Goal: Task Accomplishment & Management: Use online tool/utility

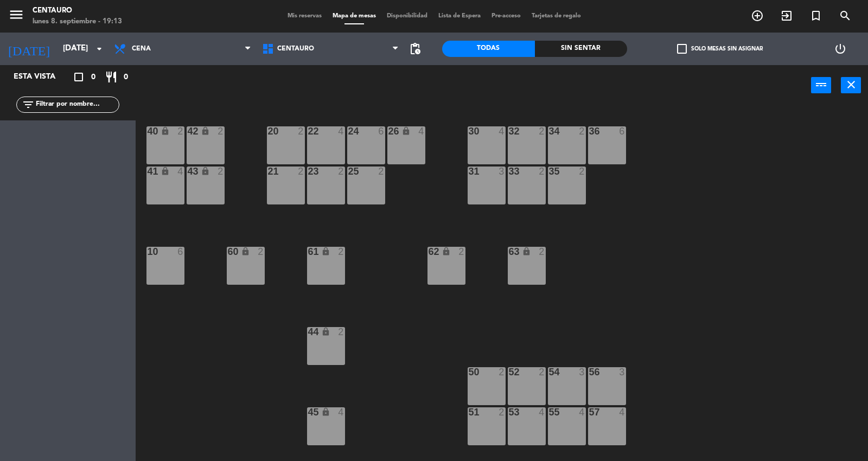
click at [42, 66] on div "Esta vista crop_square 0 restaurant 0" at bounding box center [68, 77] width 136 height 24
click at [58, 53] on input "[DATE]" at bounding box center [110, 49] width 105 height 21
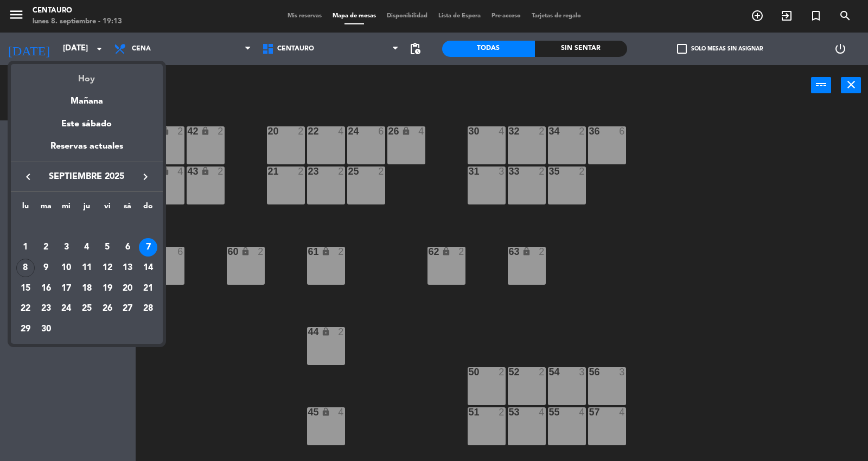
click at [77, 80] on div "Hoy" at bounding box center [87, 75] width 152 height 22
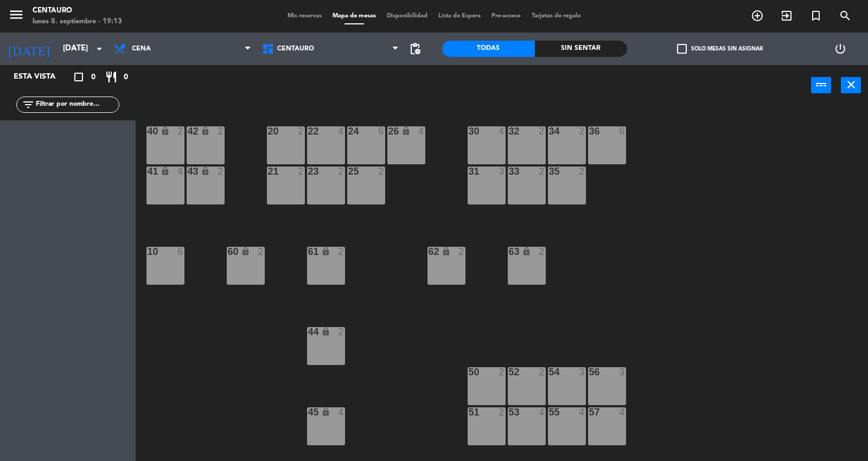
type input "[DATE]"
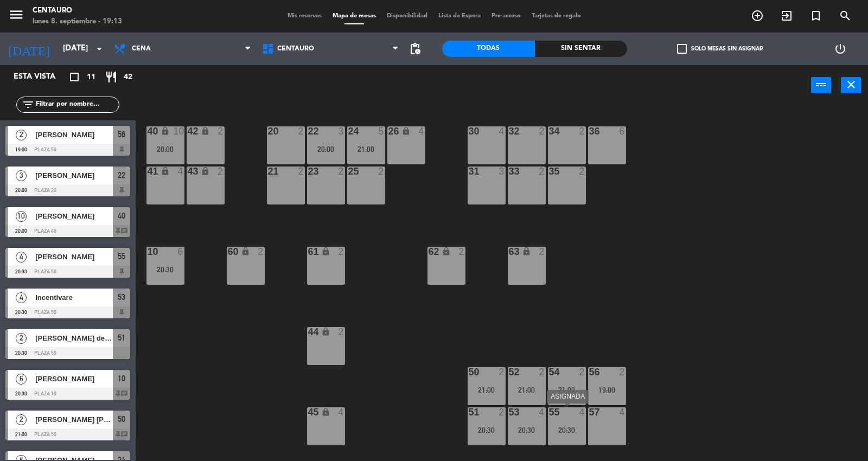
click at [568, 424] on div "55 4 20:30" at bounding box center [567, 426] width 38 height 38
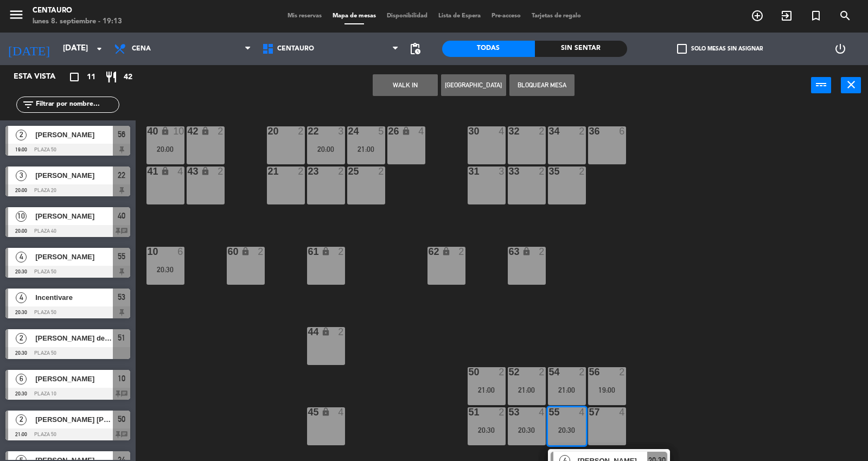
click at [679, 383] on div "20 2 22 3 20:00 24 5 21:00 26 lock 4 40 lock 10 20:00 42 lock 2 30 4 34 2 32 2 …" at bounding box center [506, 284] width 724 height 355
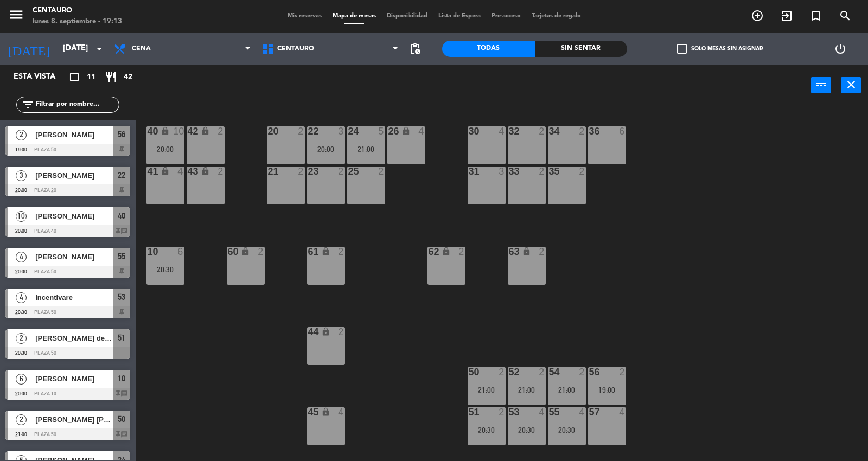
click at [578, 379] on div "54 2 21:00" at bounding box center [567, 386] width 38 height 38
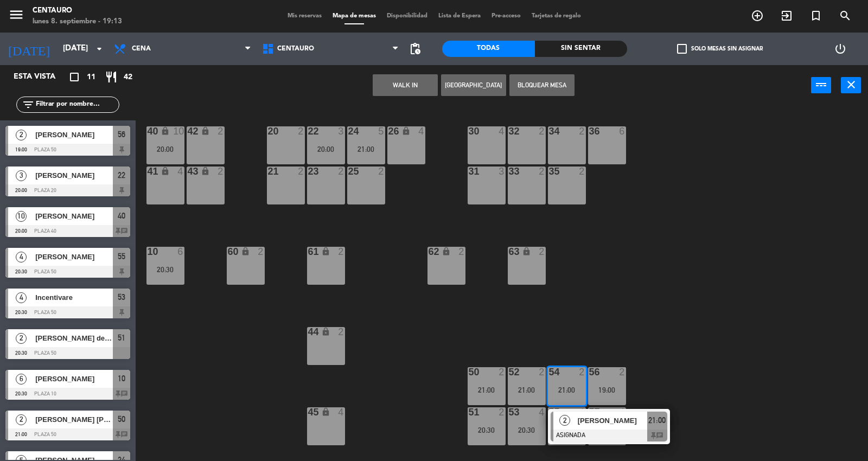
click at [634, 418] on span "[PERSON_NAME]" at bounding box center [612, 420] width 69 height 11
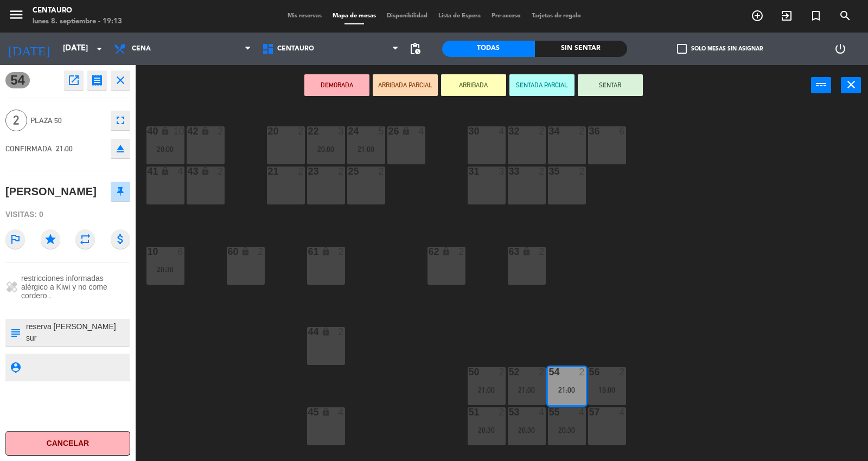
click at [122, 345] on div at bounding box center [77, 332] width 104 height 27
click at [200, 356] on div "20 2 22 3 20:00 24 5 21:00 26 lock 4 40 lock 10 20:00 42 lock 2 30 4 34 2 32 2 …" at bounding box center [506, 284] width 724 height 355
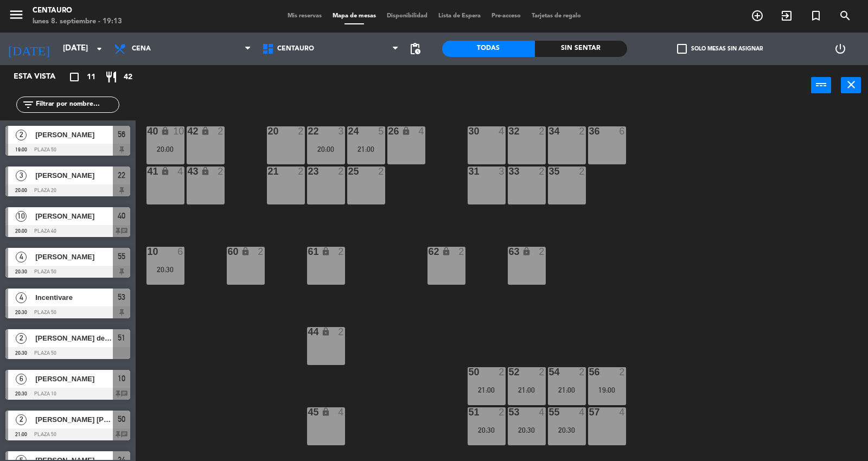
scroll to position [80, 0]
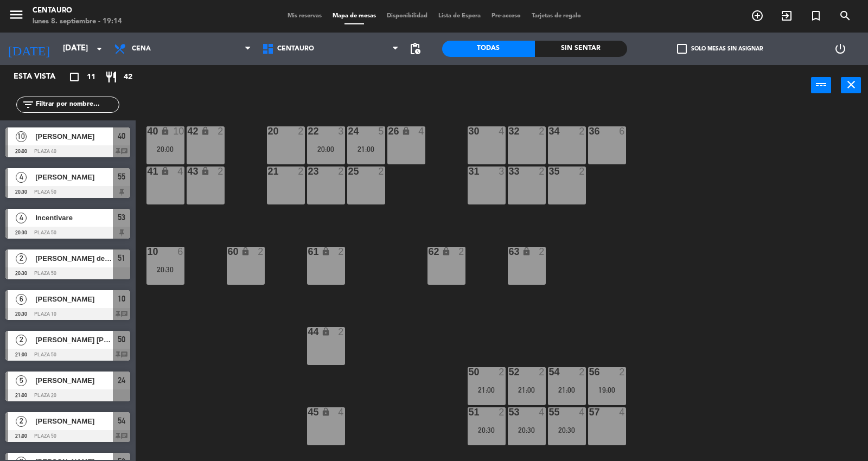
click at [544, 378] on div "52 2 21:00" at bounding box center [527, 386] width 38 height 38
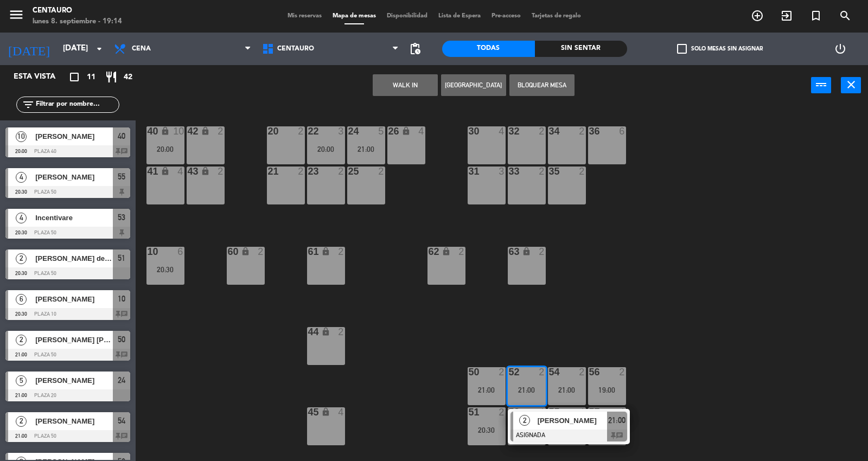
click at [551, 415] on span "[PERSON_NAME]" at bounding box center [572, 420] width 69 height 11
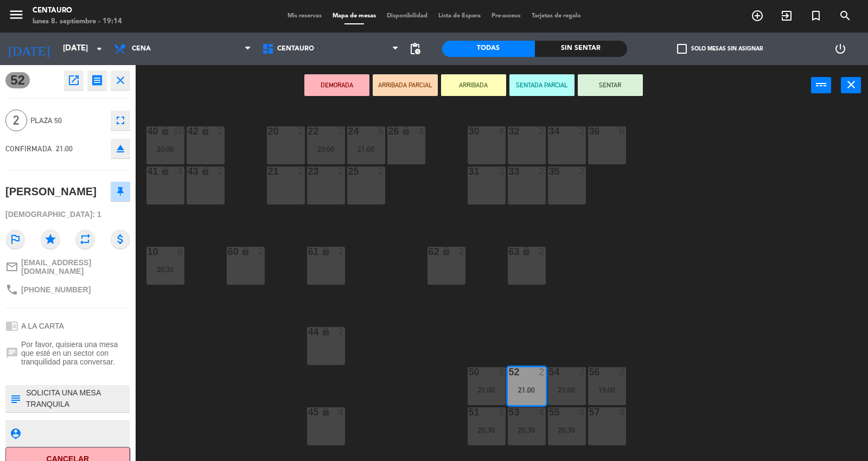
click at [262, 341] on div "20 2 22 3 20:00 24 5 21:00 26 lock 4 40 lock 10 20:00 42 lock 2 30 4 34 2 32 2 …" at bounding box center [506, 284] width 724 height 355
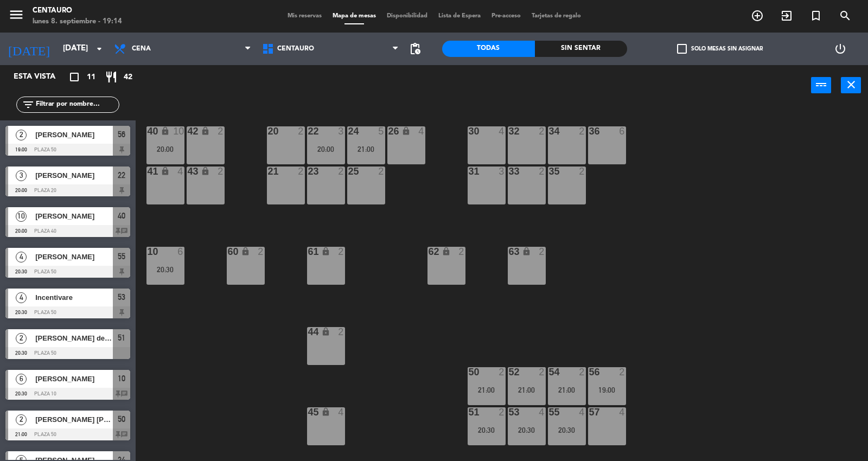
scroll to position [109, 0]
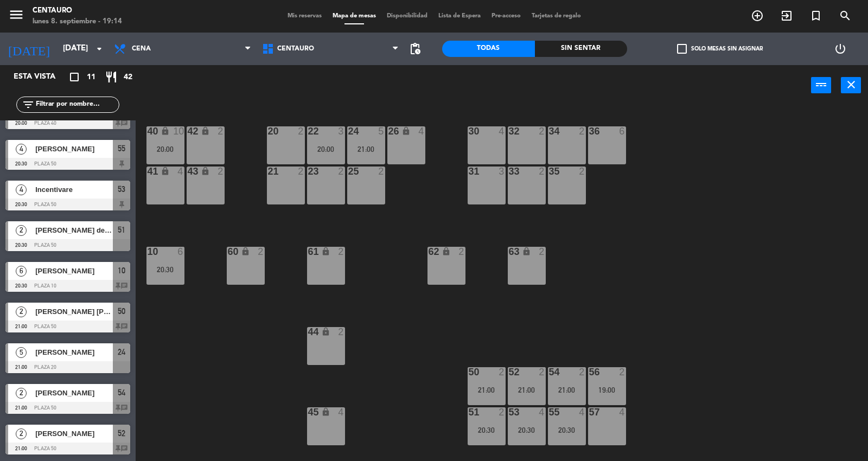
click at [534, 372] on div at bounding box center [527, 372] width 18 height 10
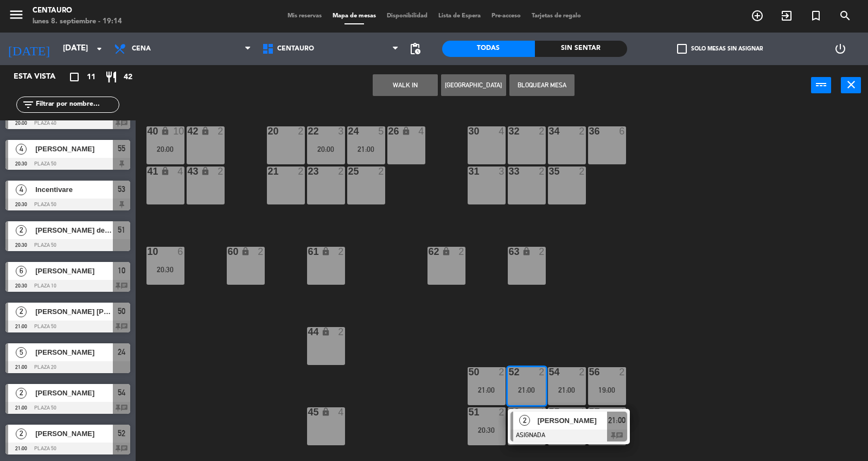
click at [285, 147] on div "20 2" at bounding box center [286, 145] width 38 height 38
click at [438, 80] on button "Mover" at bounding box center [439, 85] width 65 height 22
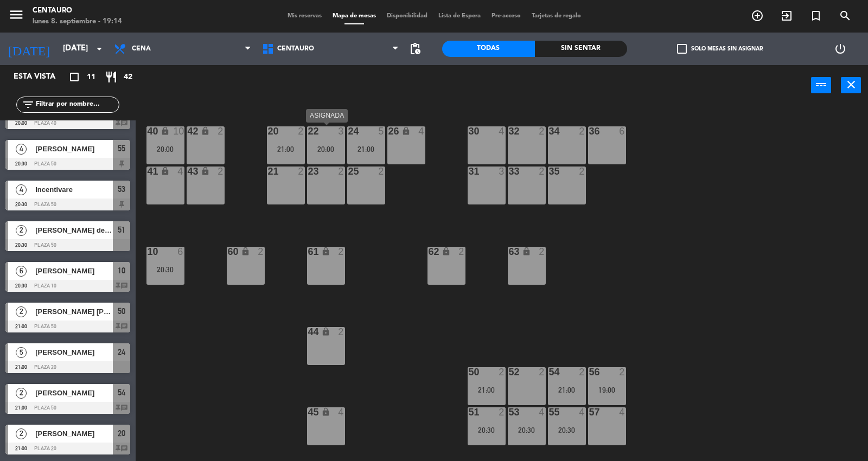
click at [323, 150] on div "20:00" at bounding box center [326, 149] width 38 height 8
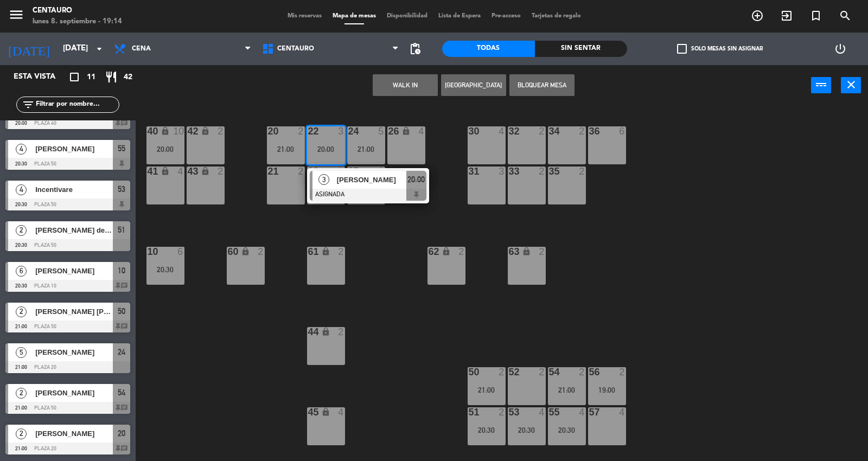
click at [386, 229] on div "20 2 21:00 22 3 20:00 3 [PERSON_NAME] ASIGNADA 20:00 24 5 21:00 26 lock 4 40 lo…" at bounding box center [506, 284] width 724 height 355
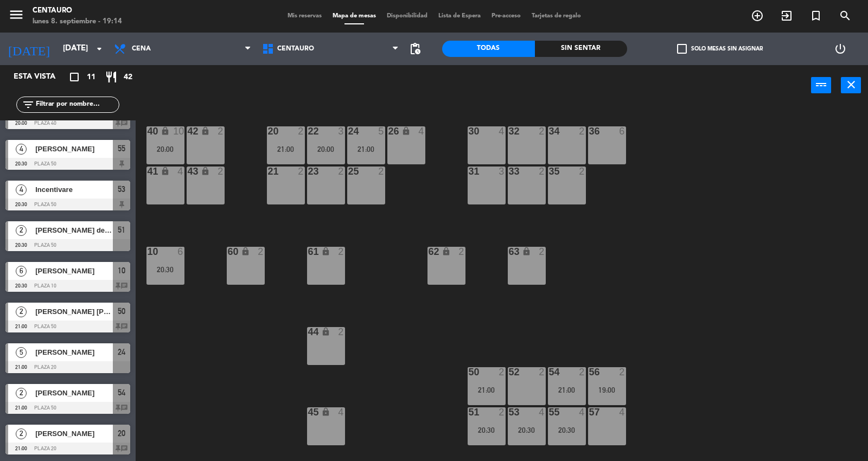
click at [334, 144] on div "22 3 20:00" at bounding box center [326, 145] width 38 height 38
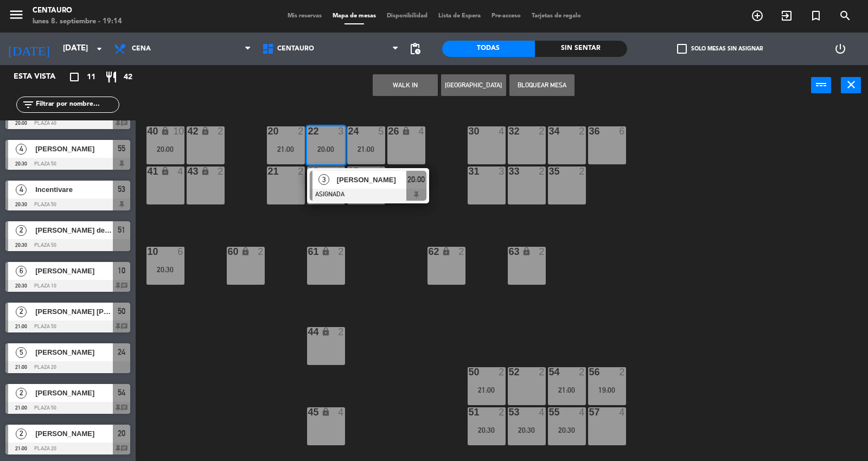
click at [610, 417] on div "57 4" at bounding box center [607, 412] width 38 height 11
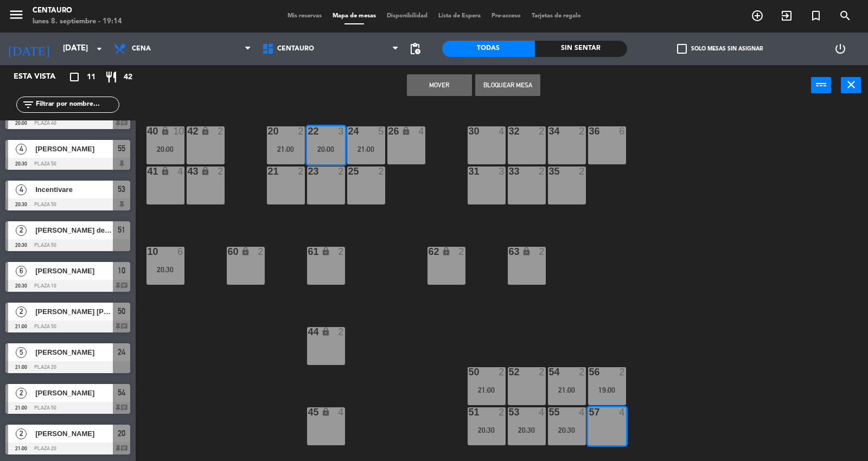
click at [422, 82] on button "Mover" at bounding box center [439, 85] width 65 height 22
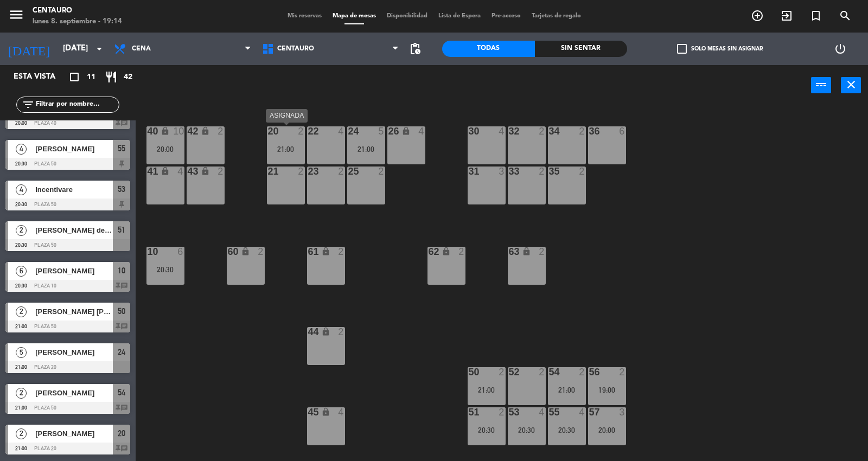
click at [281, 147] on div "21:00" at bounding box center [286, 149] width 38 height 8
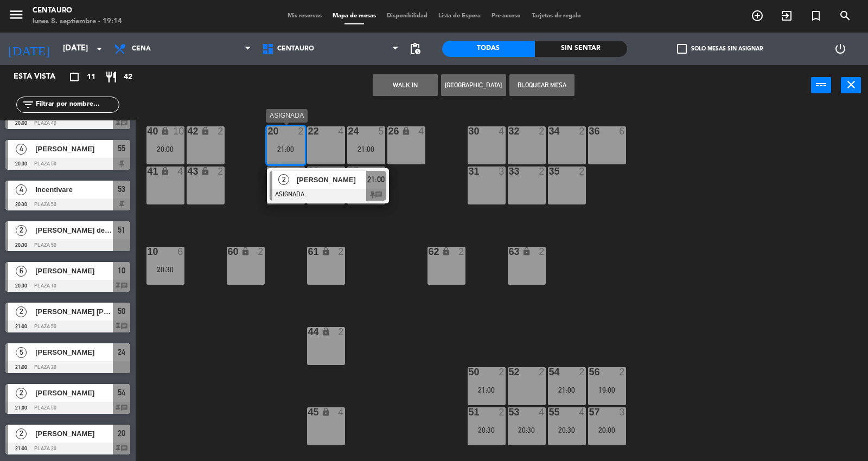
click at [321, 186] on div "[PERSON_NAME]" at bounding box center [331, 180] width 71 height 18
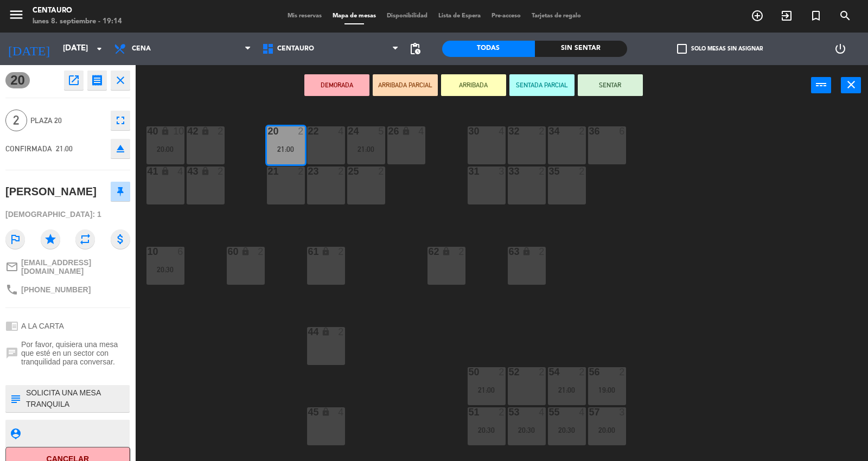
click at [67, 403] on textarea at bounding box center [77, 398] width 104 height 23
click at [18, 394] on icon "subject" at bounding box center [15, 399] width 12 height 12
click at [80, 399] on textarea at bounding box center [77, 398] width 104 height 23
type textarea "SOLICITA UNA MESA TRANQUILA no mover [PERSON_NAME] 20"
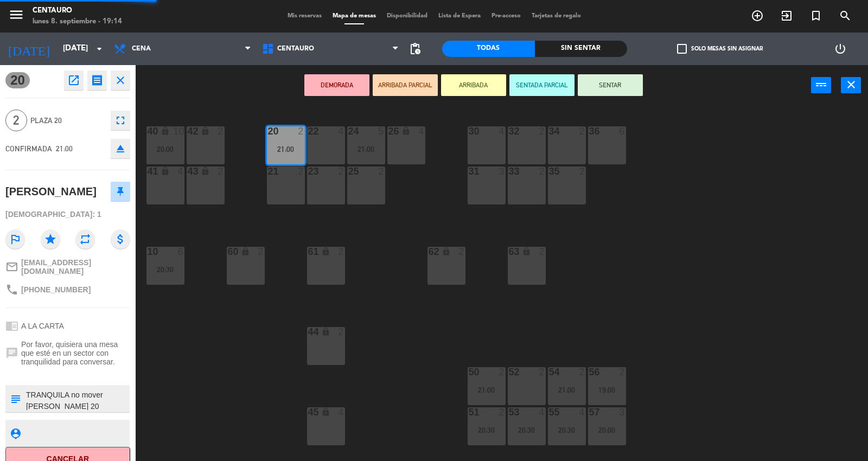
click at [235, 394] on div "20 2 21:00 22 4 24 5 21:00 26 lock 4 40 lock 10 20:00 42 lock 2 30 4 34 2 32 2 …" at bounding box center [506, 284] width 724 height 355
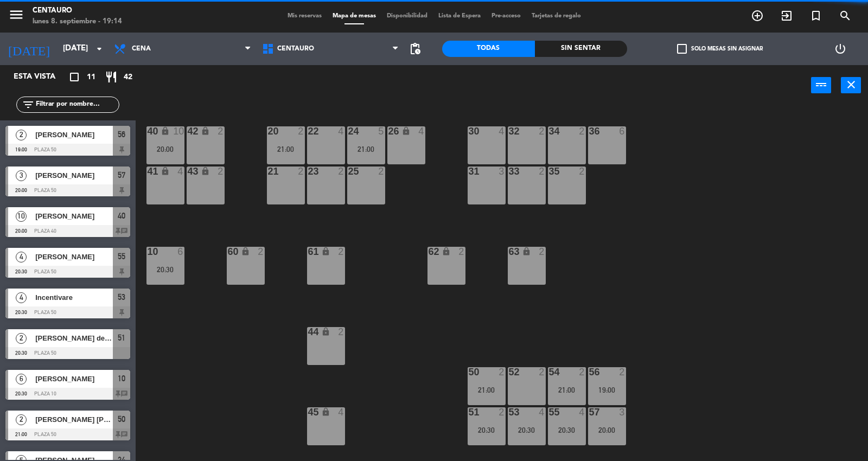
scroll to position [109, 0]
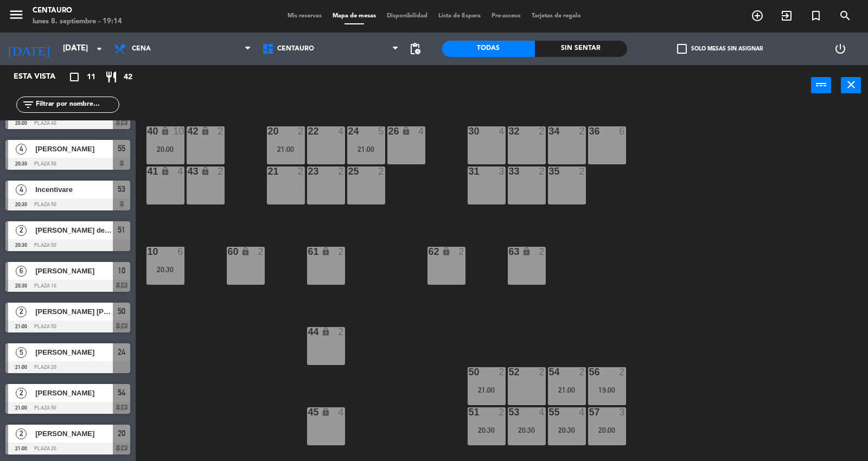
click at [279, 143] on div "20 2 21:00" at bounding box center [286, 145] width 38 height 38
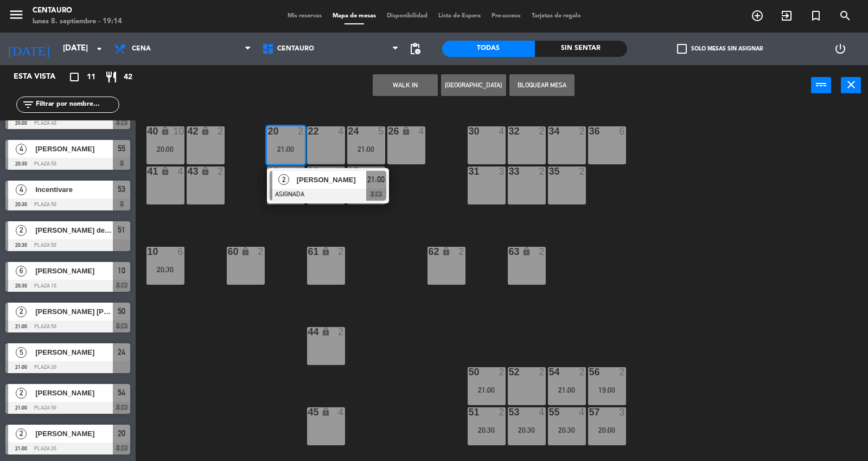
click at [305, 196] on div at bounding box center [328, 195] width 117 height 12
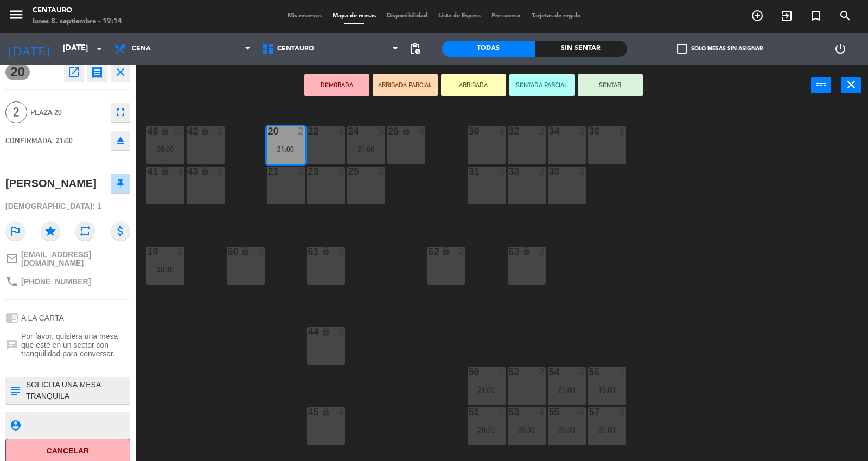
scroll to position [11, 0]
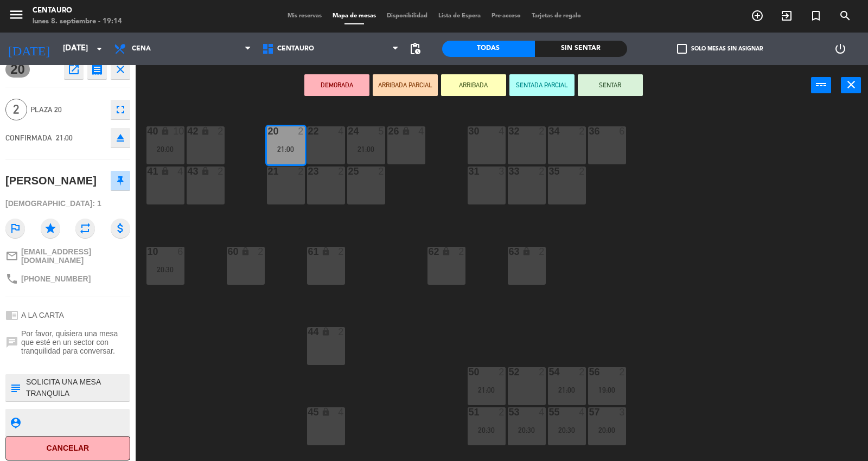
click at [89, 392] on textarea at bounding box center [77, 388] width 104 height 23
click at [14, 383] on icon "subject" at bounding box center [15, 388] width 12 height 12
click at [53, 386] on textarea at bounding box center [77, 388] width 104 height 23
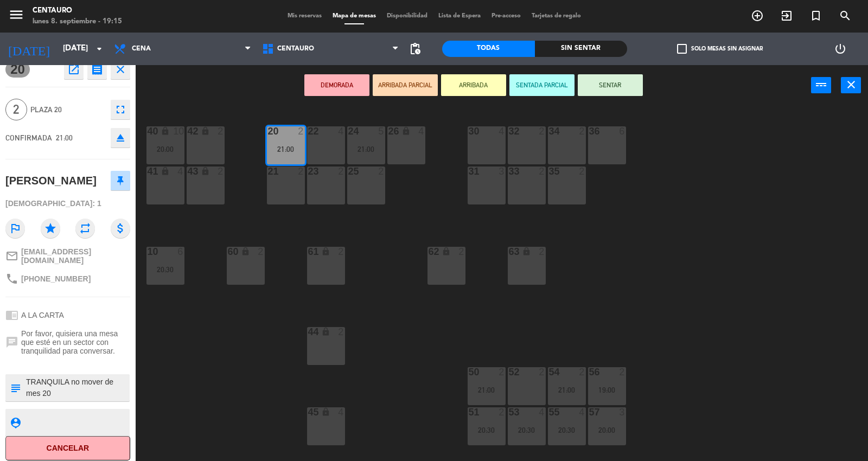
type textarea "SOLICITA UNA MESA TRANQUILA no mover de mes 20"
click at [360, 258] on div "20 2 21:00 22 4 24 5 21:00 26 lock 4 40 lock 10 20:00 42 lock 2 30 4 34 2 32 2 …" at bounding box center [506, 284] width 724 height 355
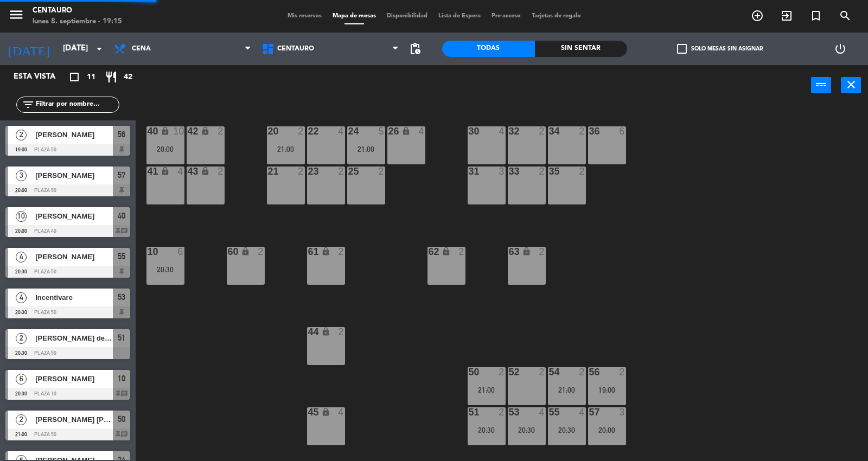
scroll to position [109, 0]
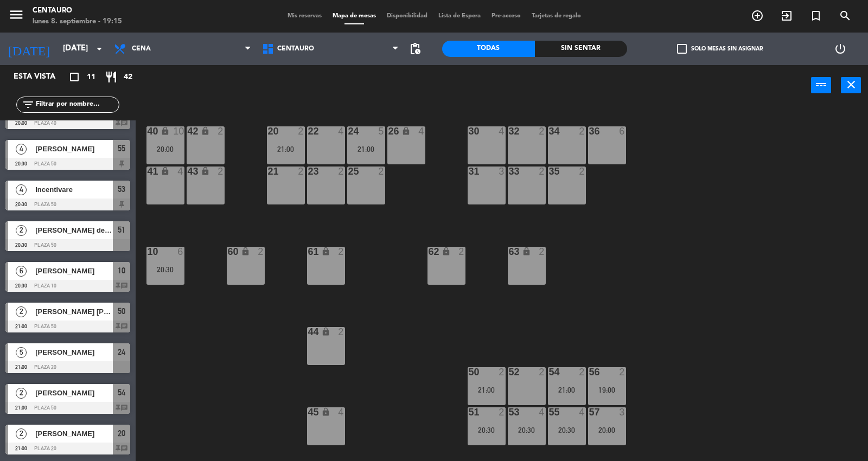
click at [540, 416] on div "55" at bounding box center [549, 412] width 18 height 10
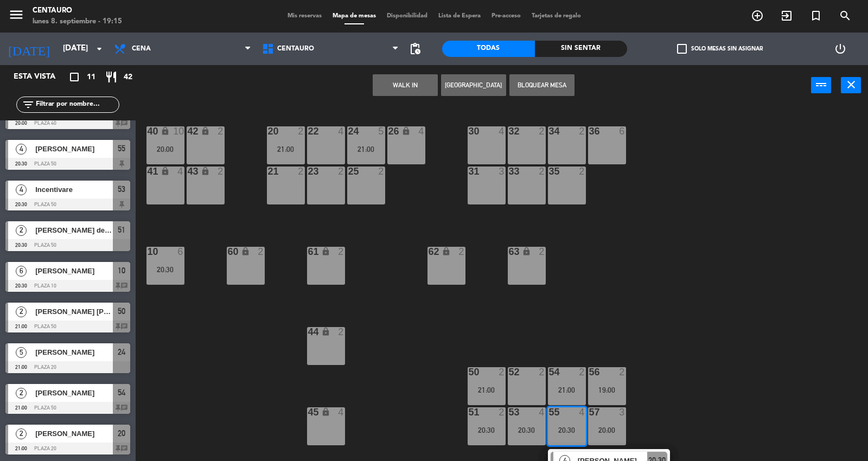
click at [594, 300] on div "20 2 21:00 22 4 24 5 21:00 26 lock 4 40 lock 10 20:00 42 lock 2 30 4 34 2 32 2 …" at bounding box center [506, 284] width 724 height 355
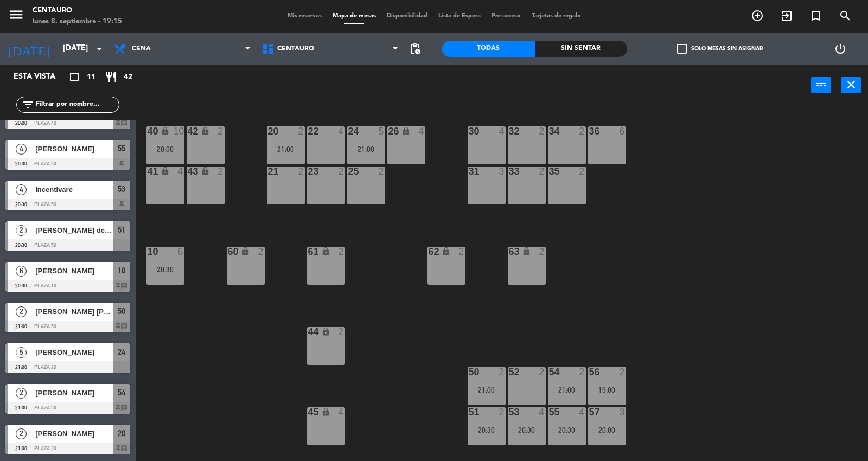
click at [604, 391] on div "19:00" at bounding box center [607, 390] width 38 height 8
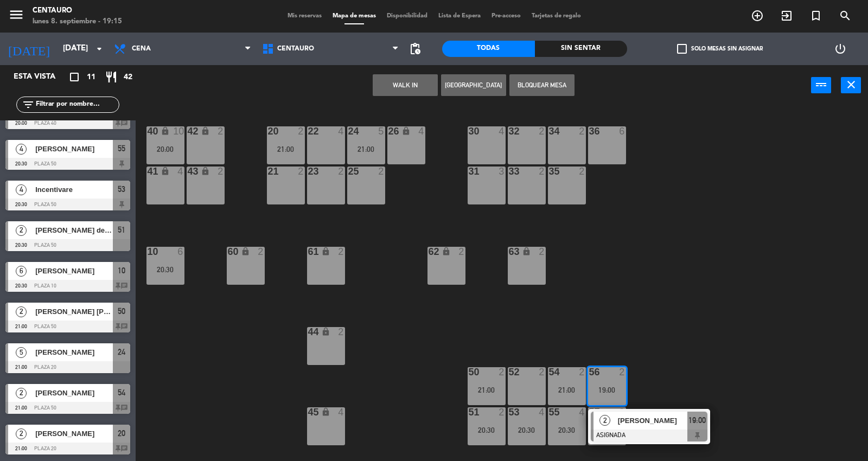
click at [614, 443] on div "2 [PERSON_NAME] ASIGNADA 19:00" at bounding box center [649, 426] width 122 height 35
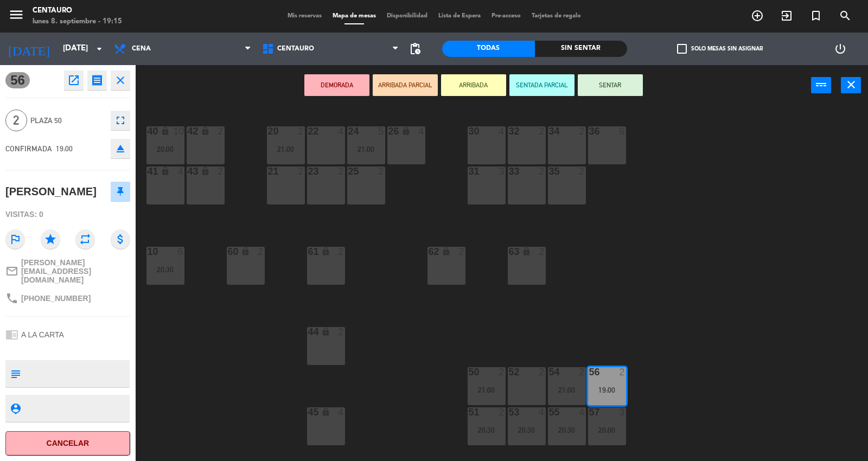
click at [589, 98] on div "DEMORADA ARRIBADA PARCIAL ARRIBADA SENTADA PARCIAL SENTAR power_input close" at bounding box center [474, 85] width 676 height 41
click at [572, 80] on button "SENTADA PARCIAL" at bounding box center [542, 85] width 65 height 22
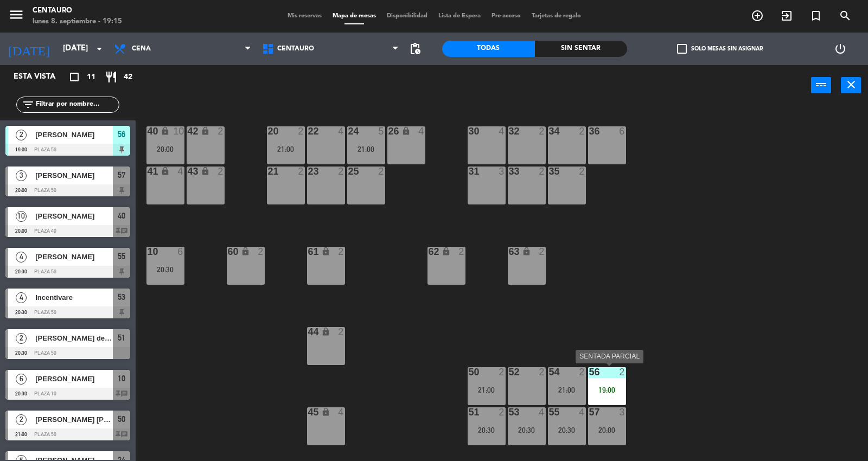
click at [607, 367] on div at bounding box center [607, 372] width 18 height 10
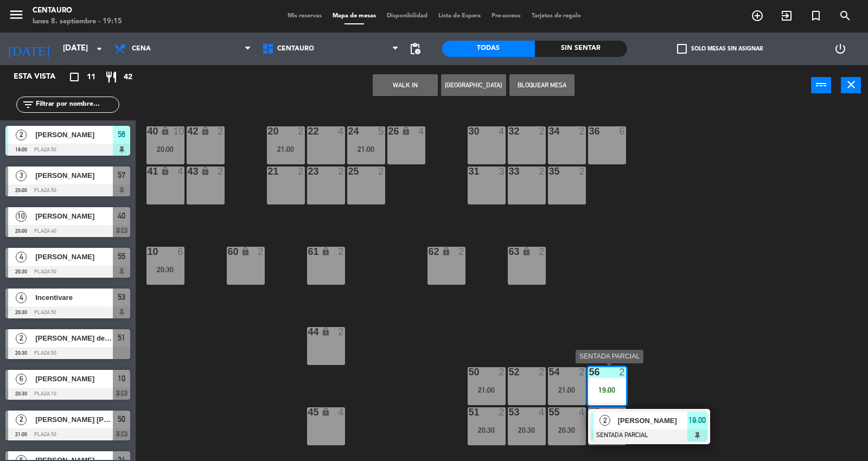
click at [625, 437] on div at bounding box center [649, 436] width 117 height 12
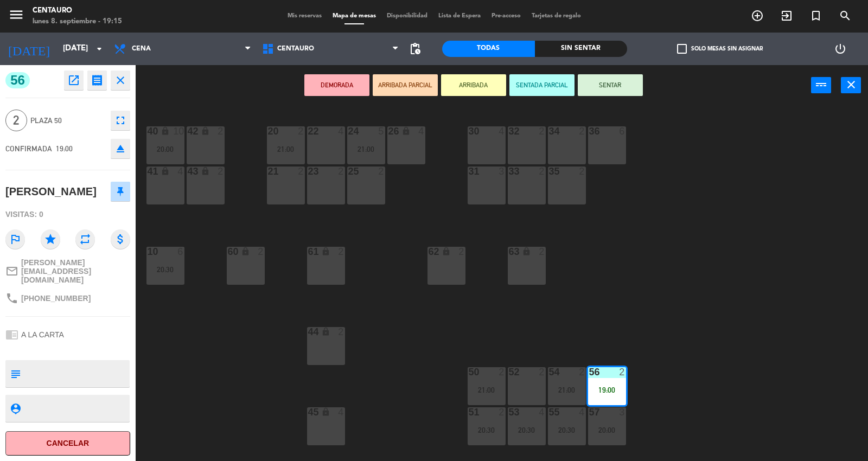
click at [612, 85] on button "SENTAR" at bounding box center [610, 85] width 65 height 22
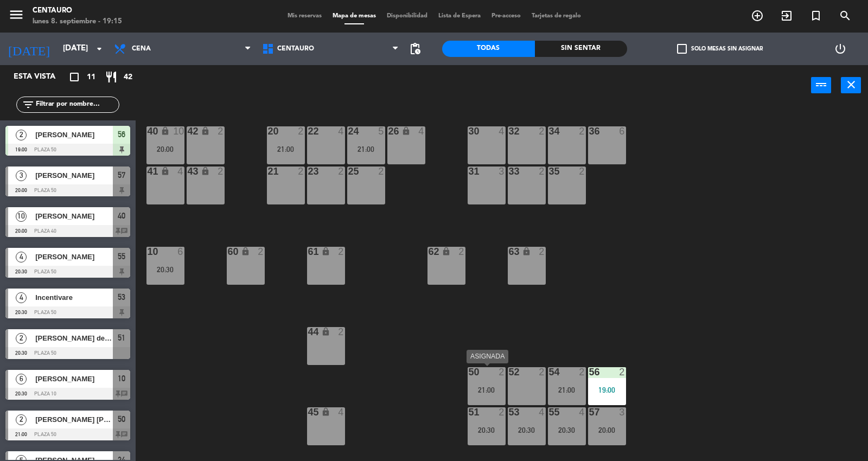
click at [496, 371] on div "2" at bounding box center [504, 372] width 18 height 10
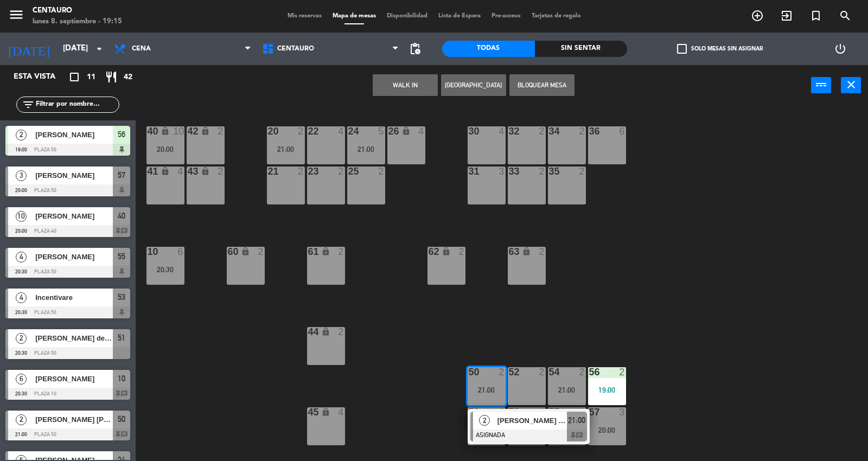
click at [687, 333] on div "20 2 21:00 22 4 24 5 21:00 26 lock 4 40 lock 10 20:00 42 lock 2 30 4 34 2 32 2 …" at bounding box center [506, 284] width 724 height 355
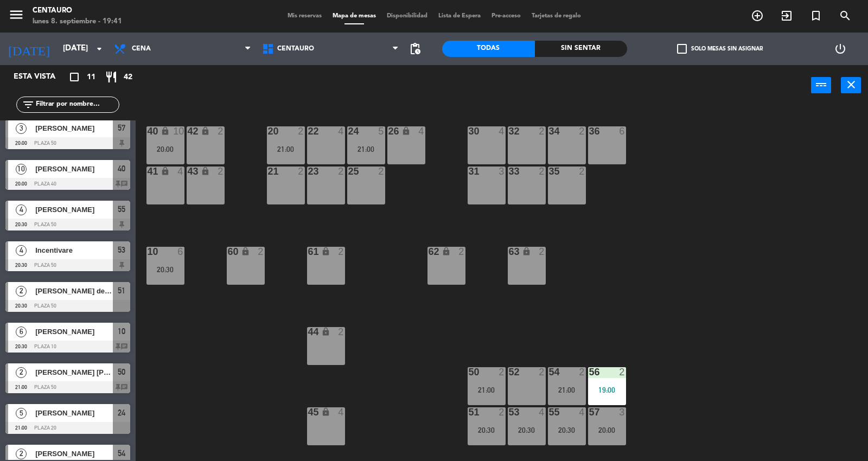
scroll to position [107, 0]
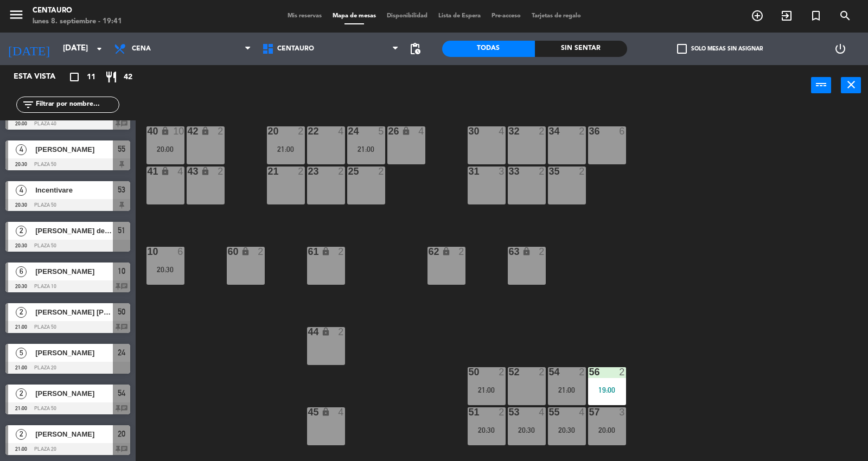
click at [262, 397] on div "20 2 21:00 22 4 24 5 21:00 26 lock 4 40 lock 10 20:00 42 lock 2 30 4 34 2 32 2 …" at bounding box center [506, 284] width 724 height 355
click at [289, 17] on span "Mis reservas" at bounding box center [304, 16] width 45 height 6
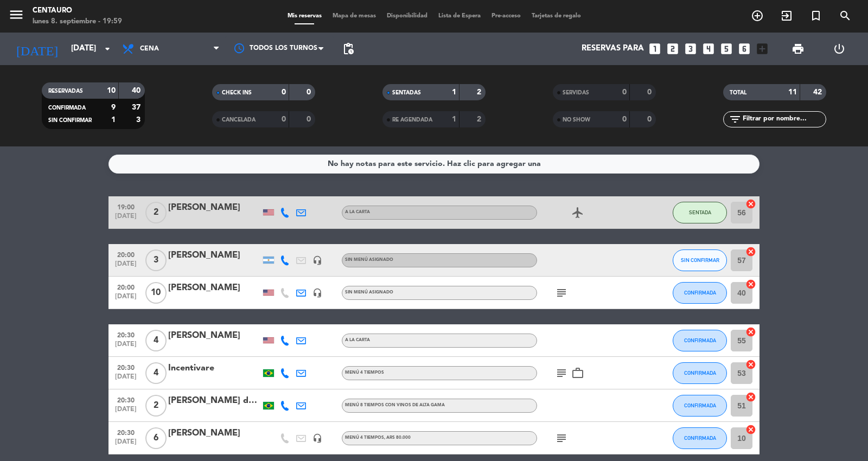
click at [565, 297] on icon "subject" at bounding box center [561, 292] width 13 height 13
